Goal: Transaction & Acquisition: Purchase product/service

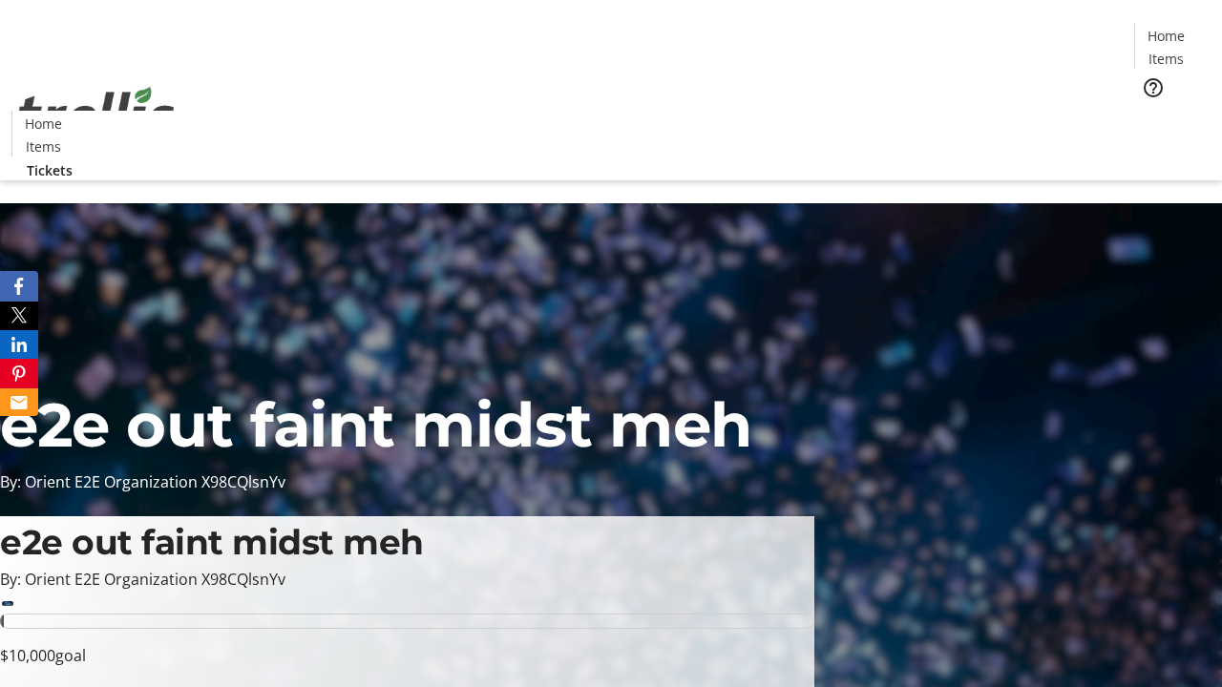
click at [1149, 111] on span "Tickets" at bounding box center [1172, 121] width 46 height 20
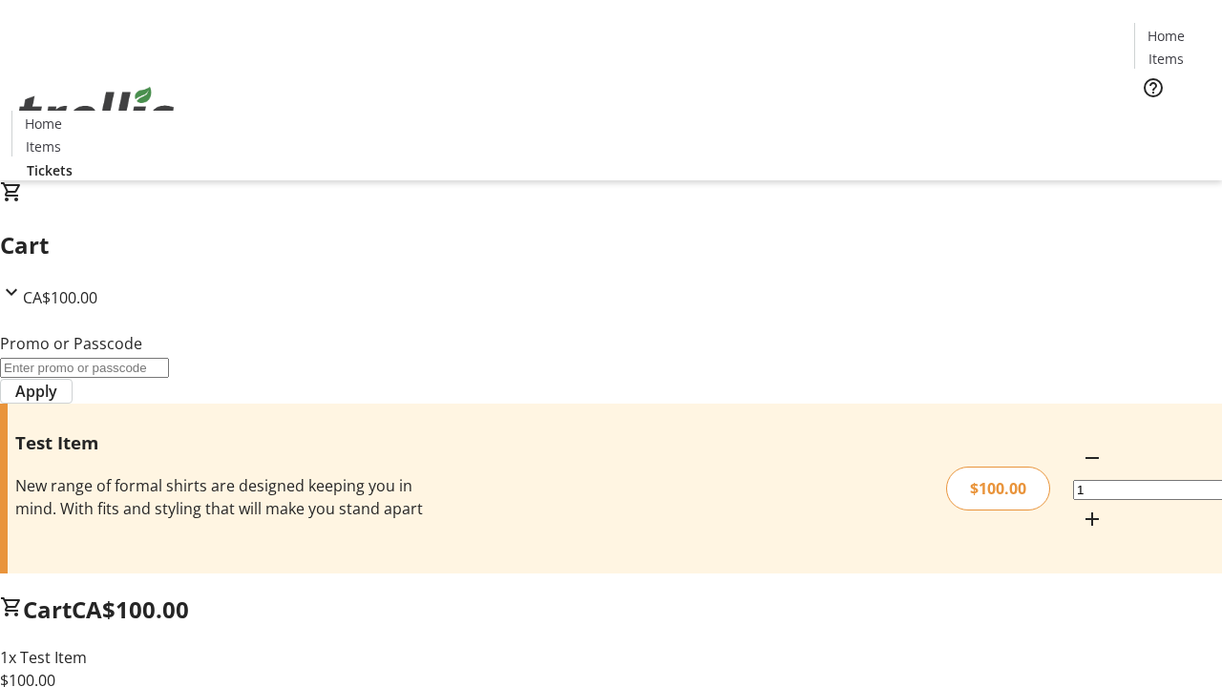
type input "FLAT"
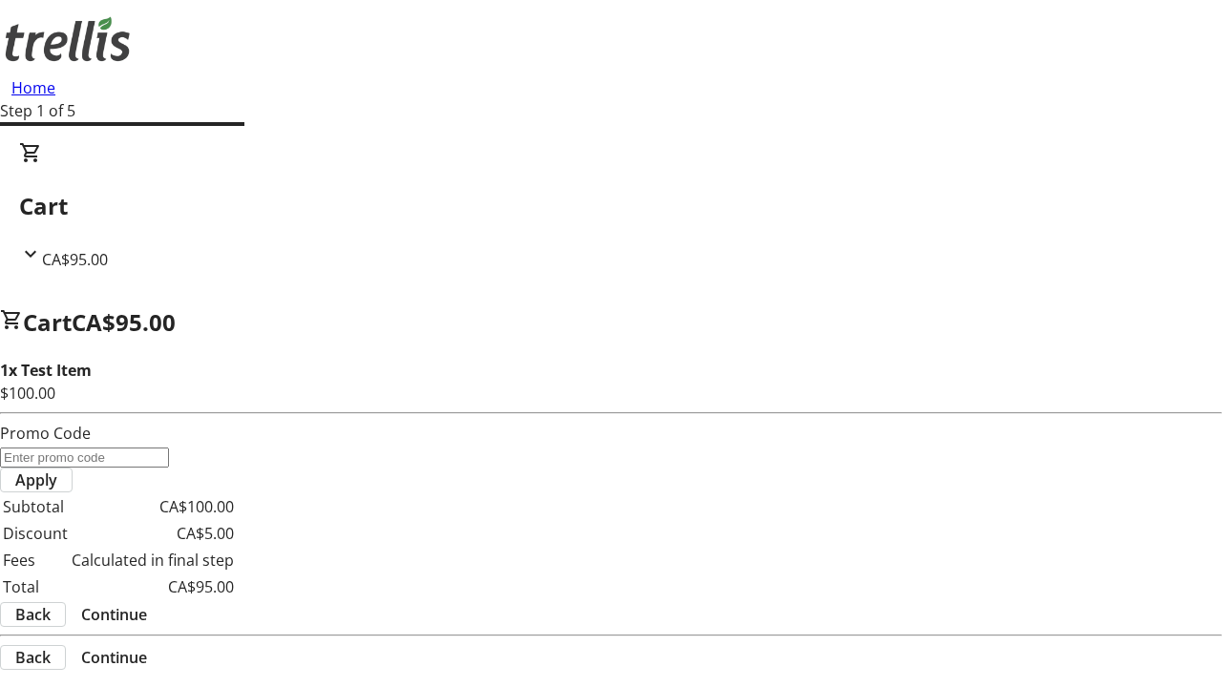
click at [147, 603] on span "Continue" at bounding box center [114, 614] width 66 height 23
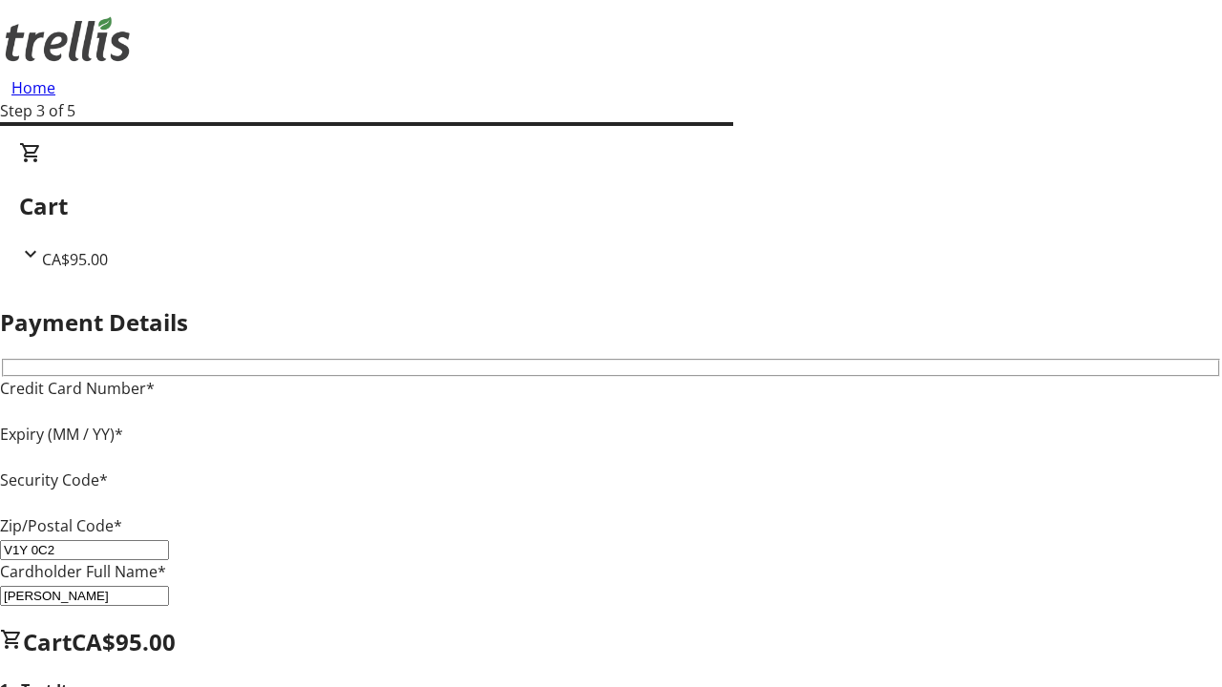
type input "V1Y 0C2"
